Goal: Ask a question

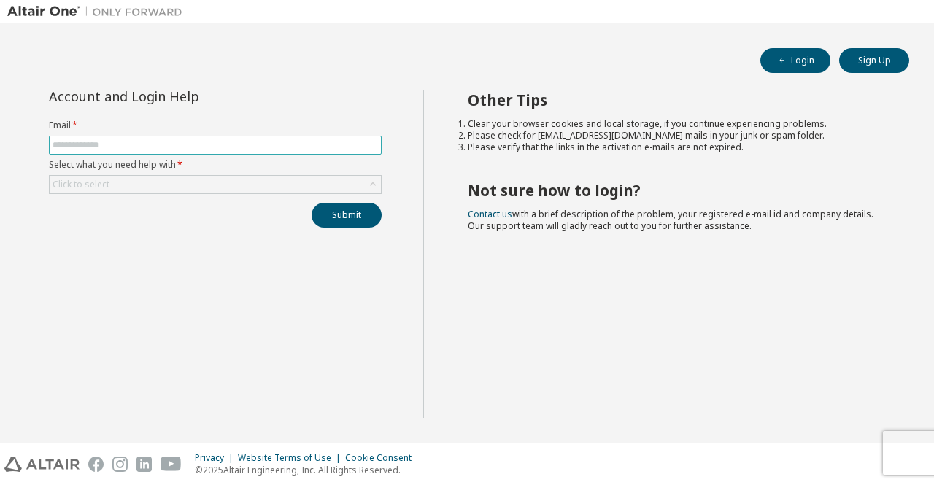
click at [188, 145] on input "text" at bounding box center [216, 145] width 326 height 12
type input "**********"
click at [217, 188] on div "Click to select" at bounding box center [215, 185] width 331 height 18
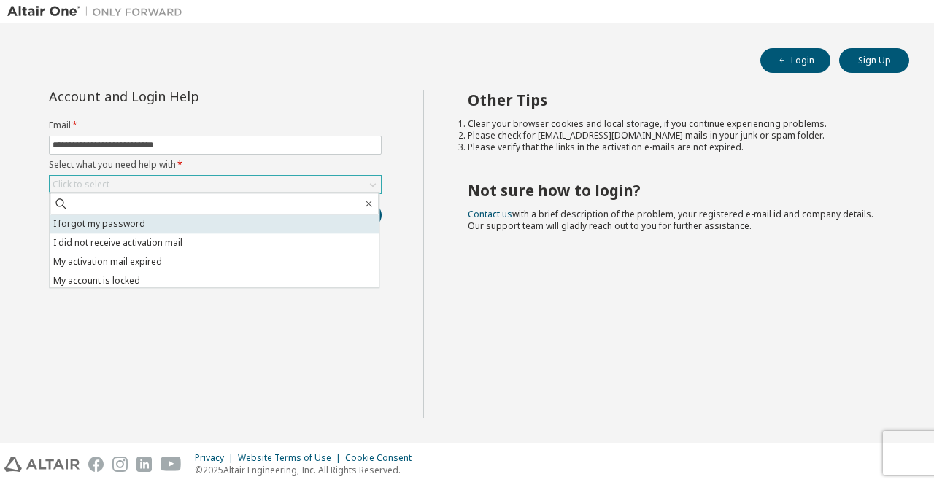
click at [115, 221] on li "I forgot my password" at bounding box center [214, 224] width 329 height 19
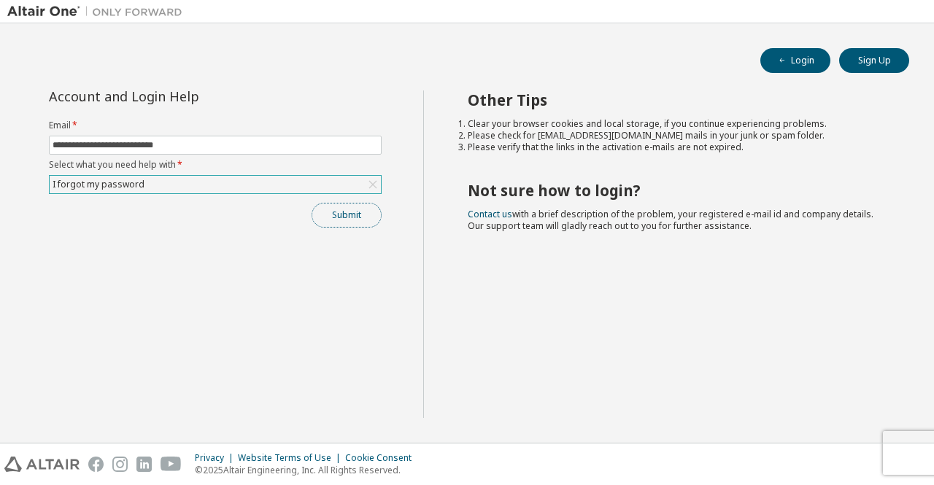
click at [363, 207] on button "Submit" at bounding box center [347, 215] width 70 height 25
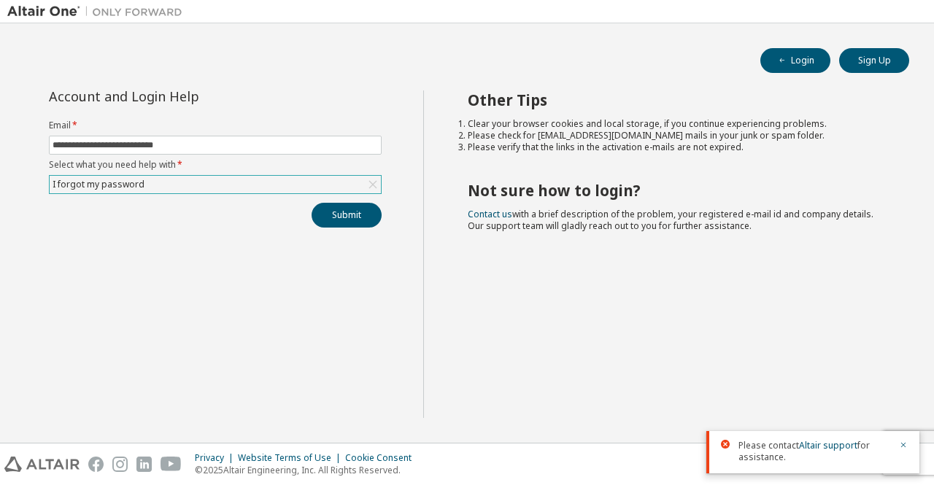
click at [133, 190] on div "I forgot my password" at bounding box center [98, 185] width 96 height 16
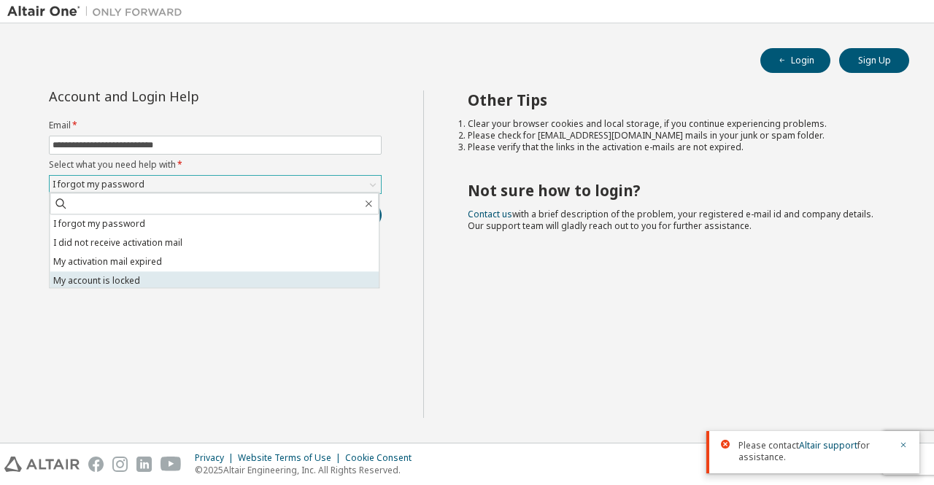
scroll to position [41, 0]
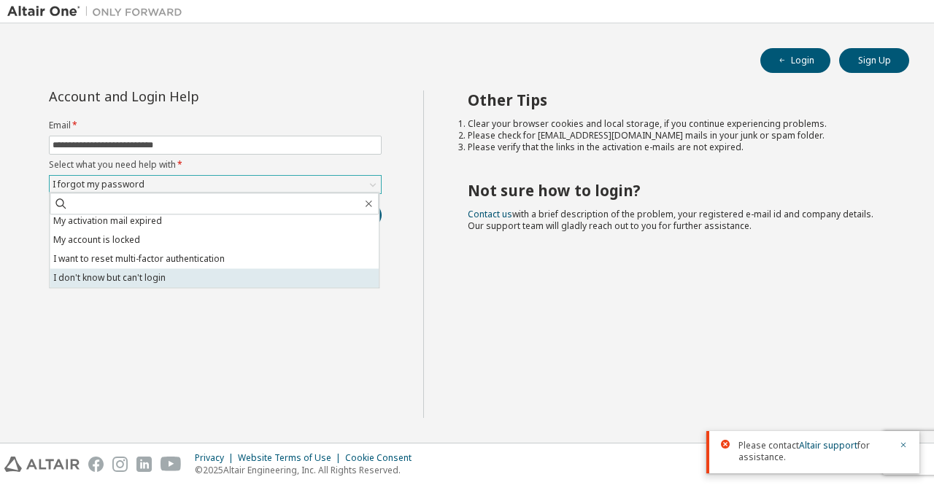
click at [180, 277] on li "I don't know but can't login" at bounding box center [214, 278] width 329 height 19
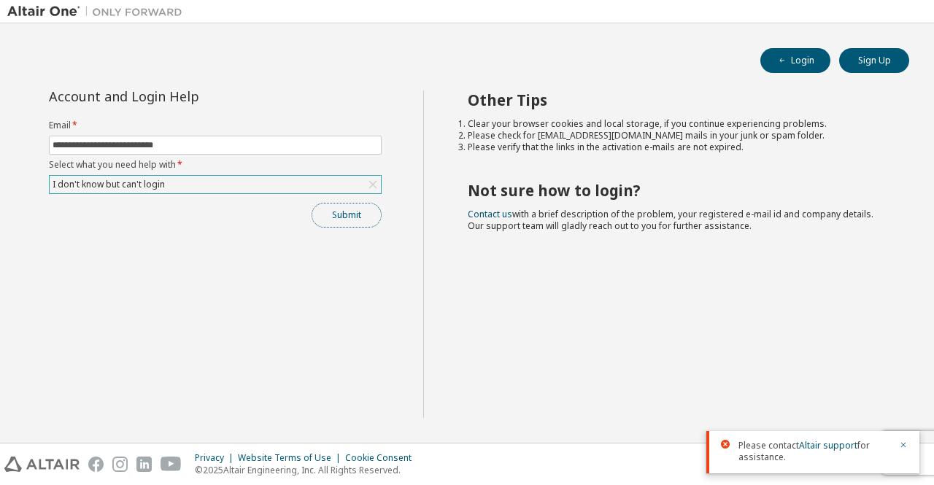
click at [353, 211] on button "Submit" at bounding box center [347, 215] width 70 height 25
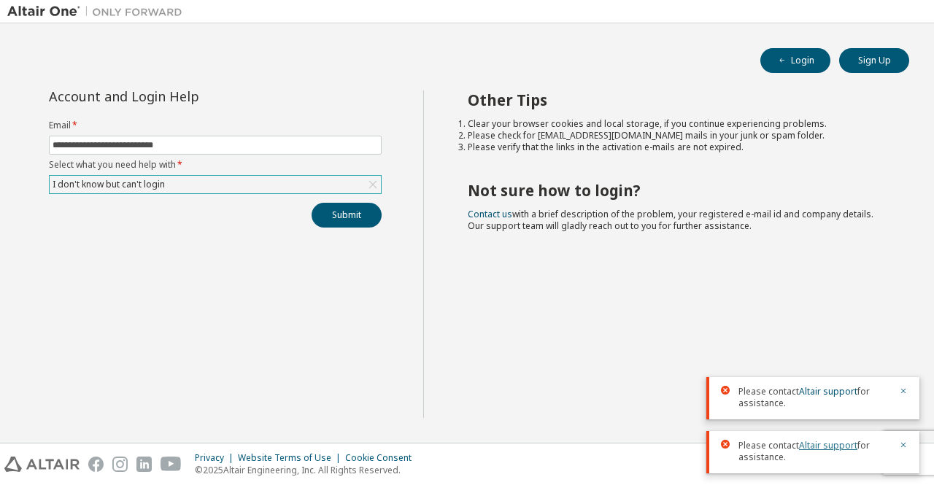
click at [817, 443] on link "Altair support" at bounding box center [828, 445] width 58 height 12
click at [236, 193] on div "**********" at bounding box center [215, 159] width 350 height 137
click at [238, 180] on div "I don't know but can't login" at bounding box center [215, 185] width 331 height 18
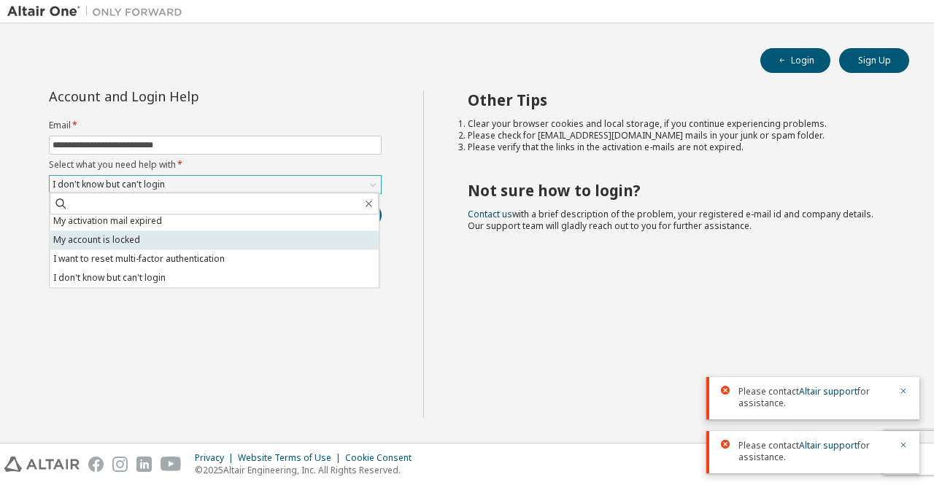
click at [233, 232] on li "My account is locked" at bounding box center [214, 240] width 329 height 19
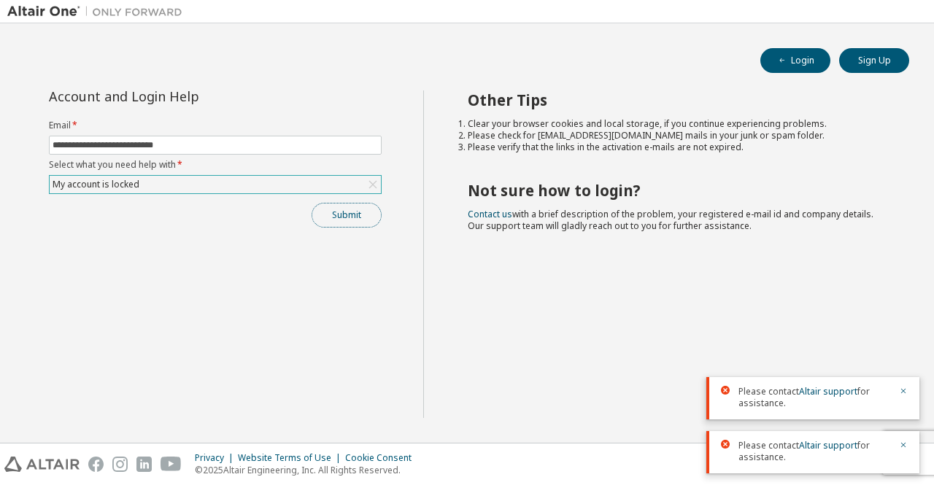
click at [370, 220] on button "Submit" at bounding box center [347, 215] width 70 height 25
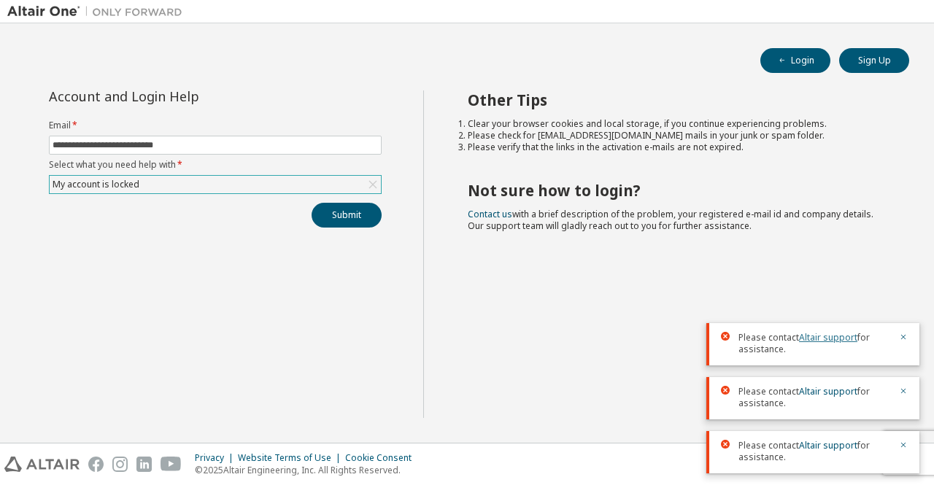
click at [832, 342] on link "Altair support" at bounding box center [828, 337] width 58 height 12
click at [800, 259] on div "Other Tips Clear your browser cookies and local storage, if you continue experi…" at bounding box center [675, 255] width 504 height 328
click at [556, 317] on div "Other Tips Clear your browser cookies and local storage, if you continue experi…" at bounding box center [675, 255] width 504 height 328
click at [903, 338] on icon "button" at bounding box center [903, 337] width 5 height 5
click at [902, 390] on icon "button" at bounding box center [903, 391] width 5 height 5
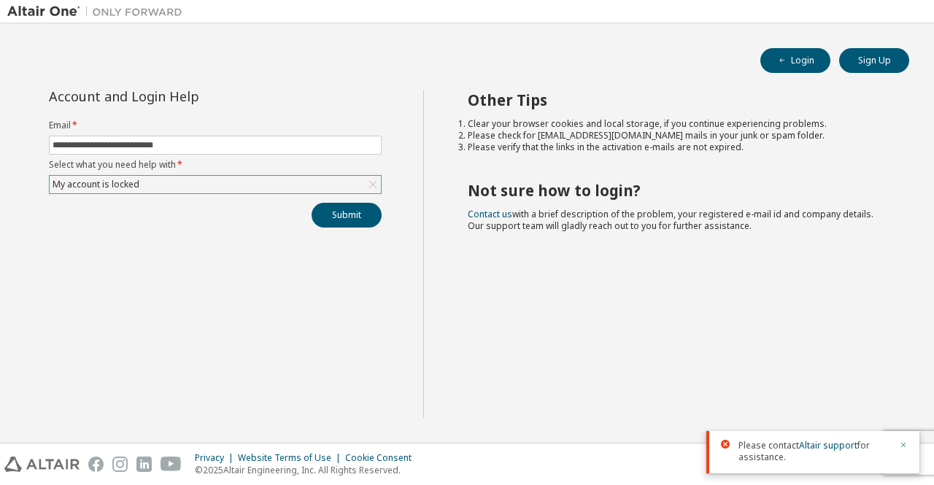
click at [906, 444] on icon "button" at bounding box center [903, 445] width 9 height 9
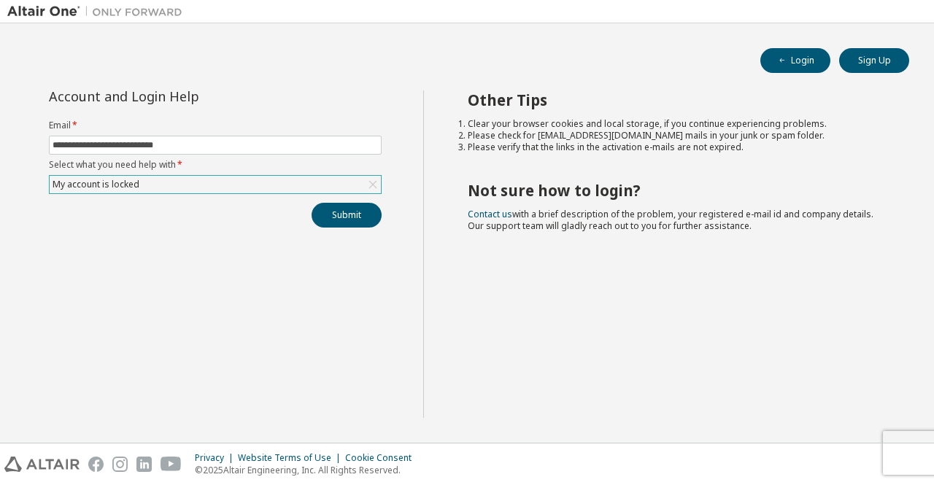
click at [120, 185] on div "My account is locked" at bounding box center [95, 185] width 91 height 16
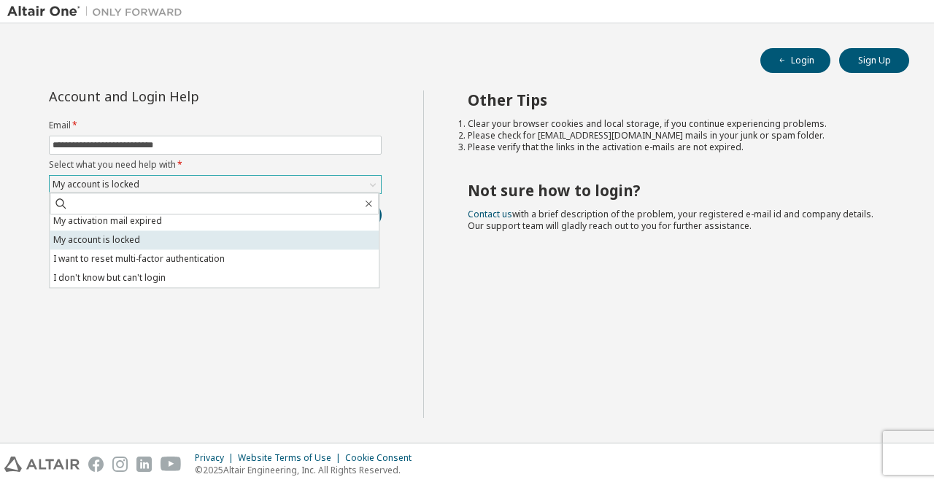
click at [83, 242] on li "My account is locked" at bounding box center [214, 240] width 329 height 19
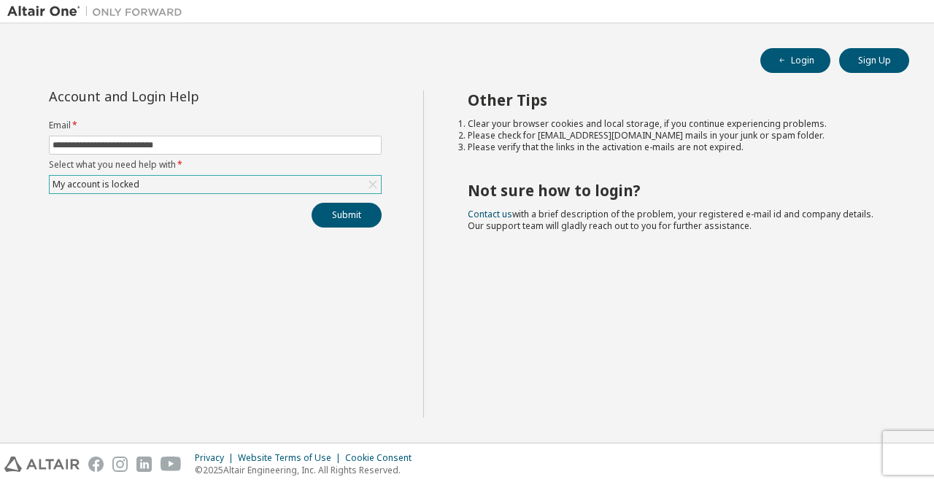
click at [183, 190] on div "My account is locked" at bounding box center [215, 185] width 331 height 18
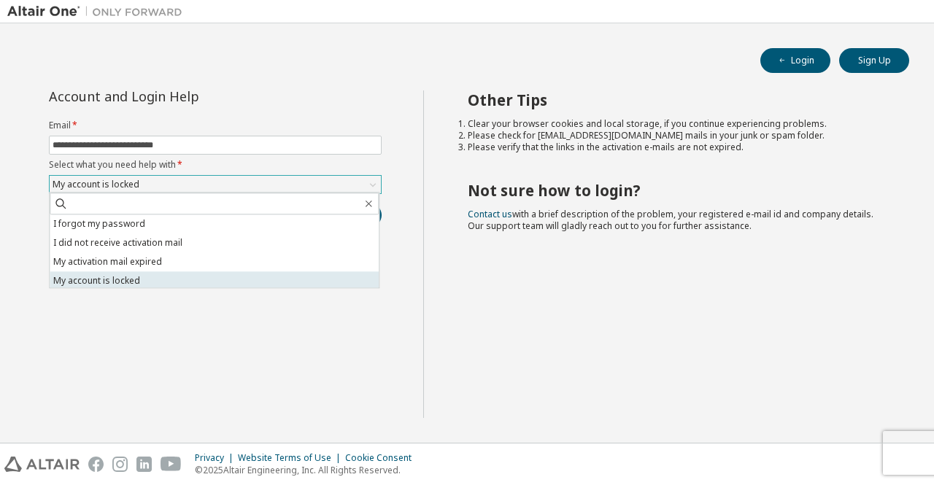
click at [122, 279] on li "My account is locked" at bounding box center [214, 281] width 329 height 19
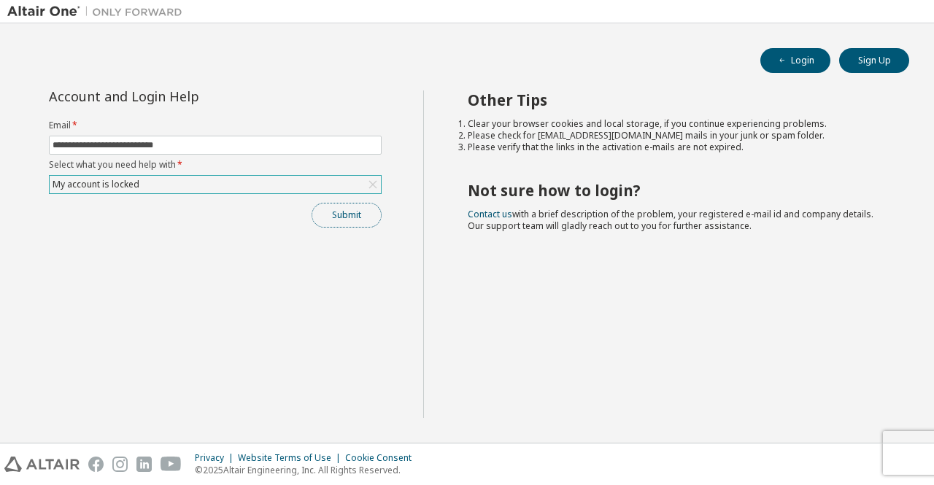
click at [352, 217] on button "Submit" at bounding box center [347, 215] width 70 height 25
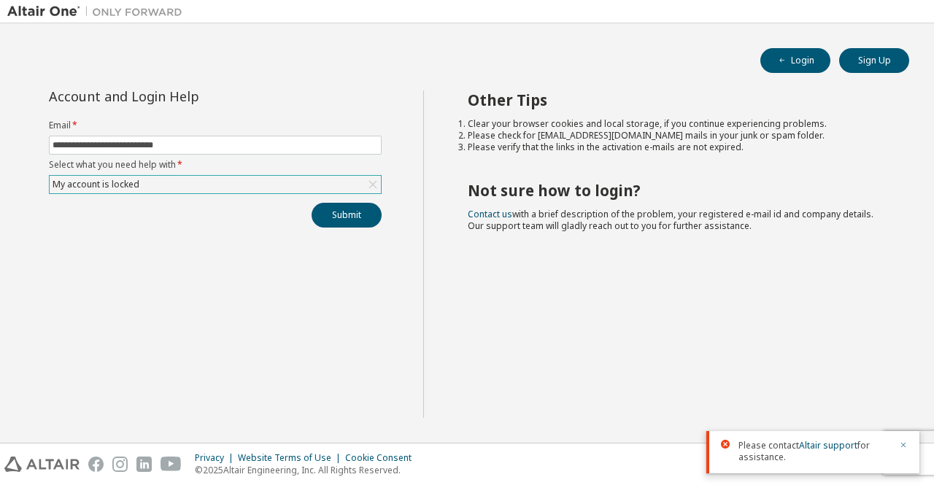
click at [905, 442] on icon "button" at bounding box center [903, 445] width 9 height 9
